Goal: Book appointment/travel/reservation

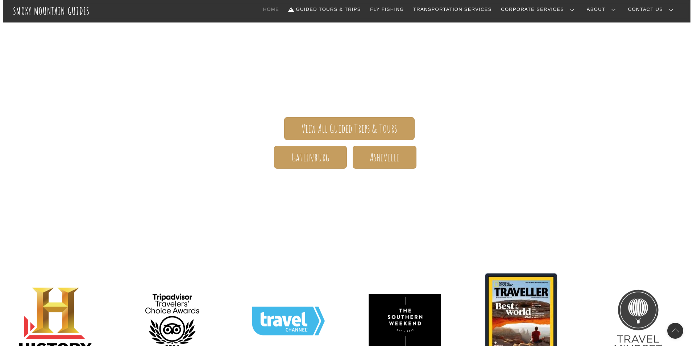
scroll to position [145, 0]
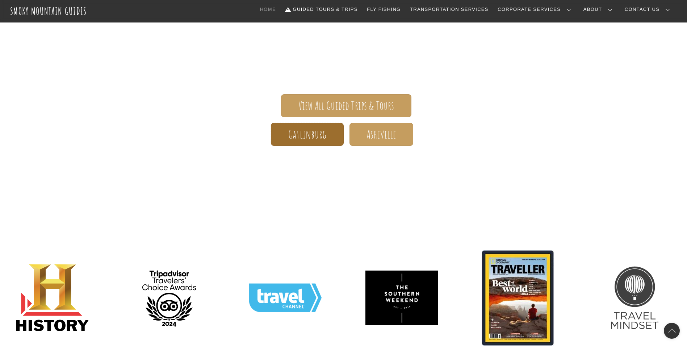
click at [317, 137] on span "Gatlinburg" at bounding box center [307, 134] width 38 height 8
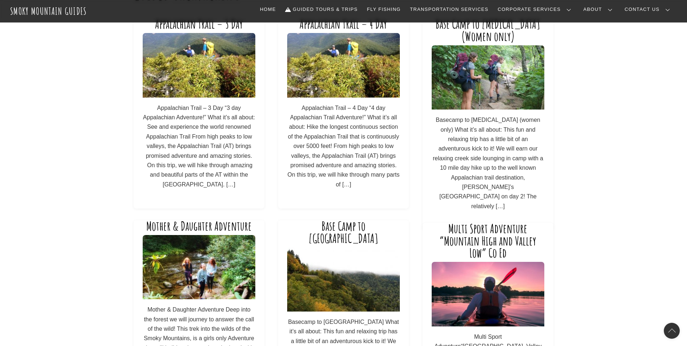
scroll to position [36, 0]
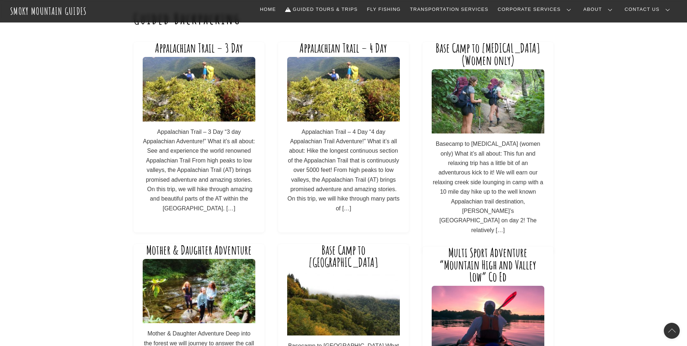
click at [484, 211] on p "Basecamp to Bunion (women only) What it’s all about: This fun and relaxing trip…" at bounding box center [488, 187] width 113 height 96
click at [497, 124] on img at bounding box center [488, 101] width 113 height 64
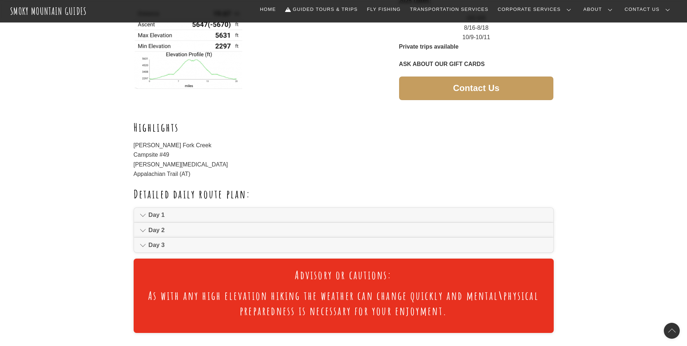
scroll to position [290, 0]
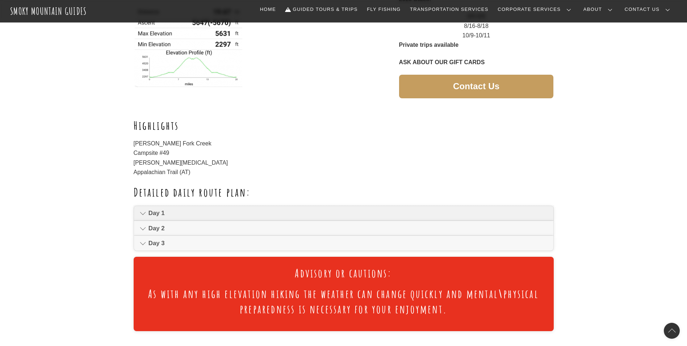
click at [142, 213] on icon at bounding box center [143, 213] width 6 height 9
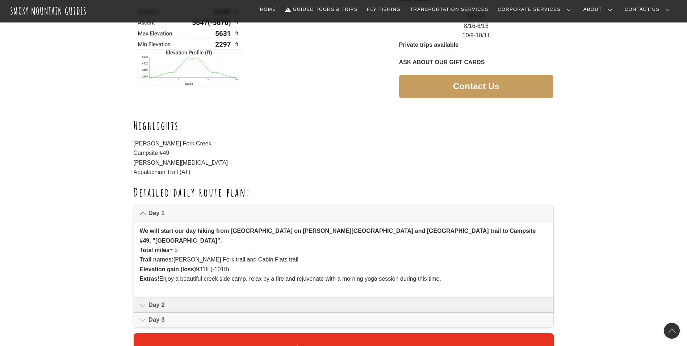
click at [141, 300] on icon at bounding box center [143, 304] width 6 height 9
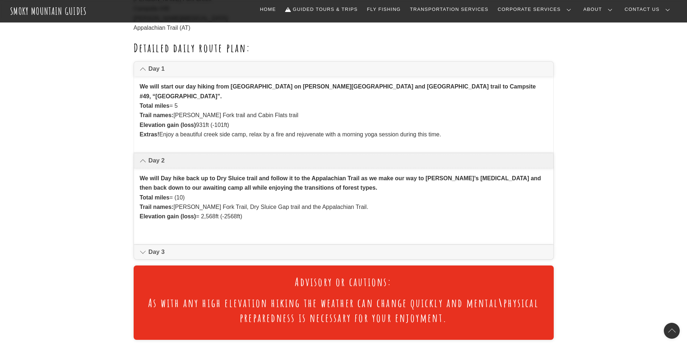
scroll to position [435, 0]
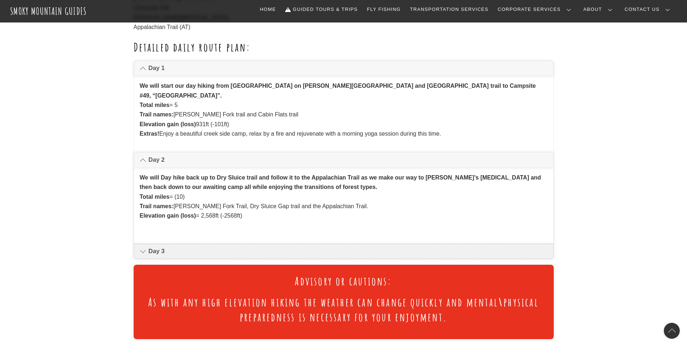
click at [151, 247] on span "Day 3" at bounding box center [348, 251] width 399 height 9
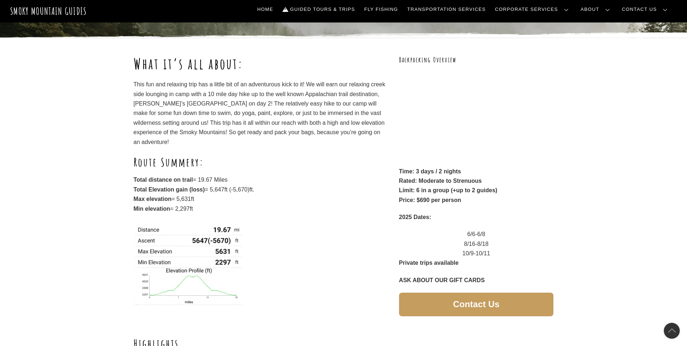
scroll to position [0, 0]
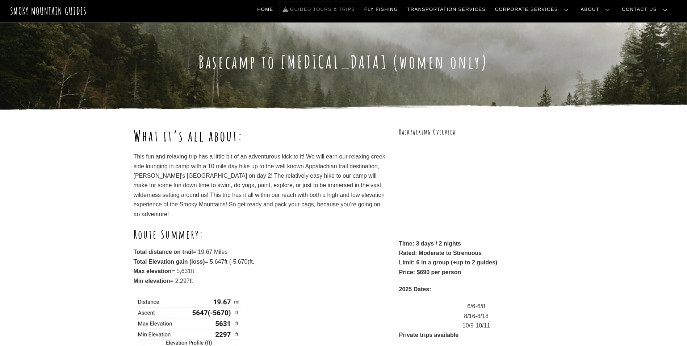
click at [358, 8] on link "Guided Tours & Trips" at bounding box center [319, 9] width 78 height 15
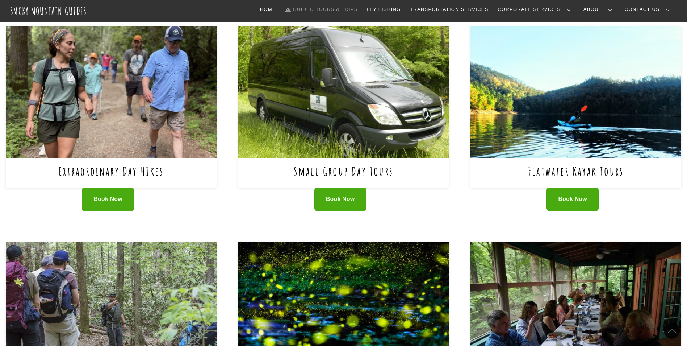
scroll to position [290, 0]
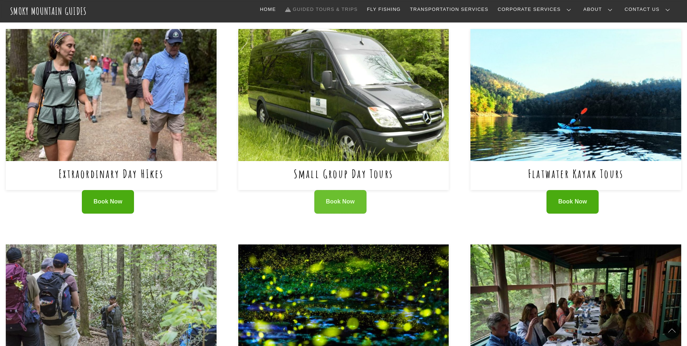
click at [338, 198] on span "Book Now" at bounding box center [340, 202] width 29 height 8
click at [487, 120] on img at bounding box center [576, 95] width 211 height 132
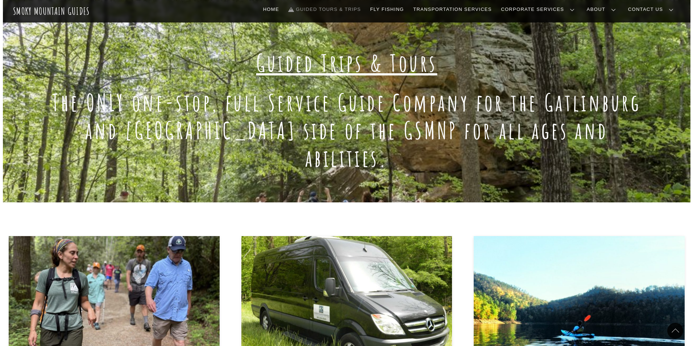
scroll to position [145, 0]
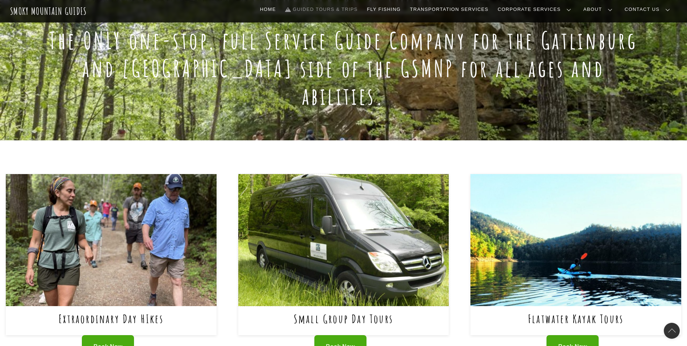
click at [343, 228] on img at bounding box center [343, 240] width 211 height 132
